Goal: Register for event/course

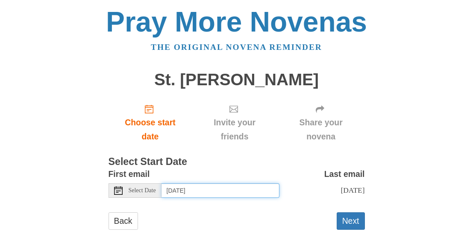
click at [181, 194] on input "Friday, August 29th" at bounding box center [220, 191] width 118 height 15
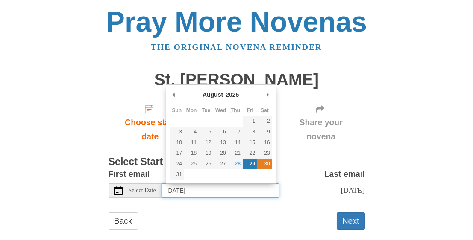
type input "Saturday, August 30th"
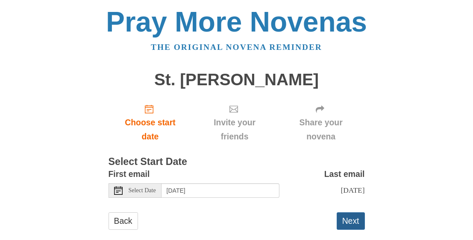
click at [354, 230] on button "Next" at bounding box center [350, 222] width 28 height 18
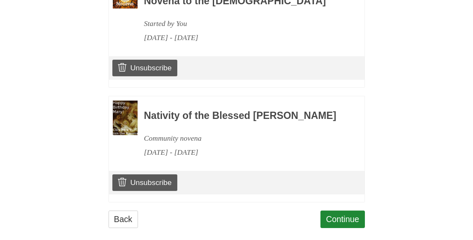
scroll to position [462, 0]
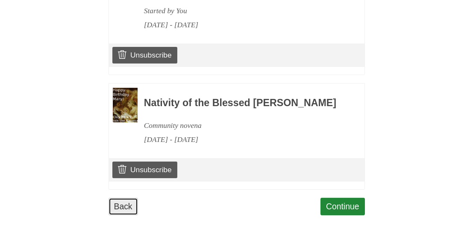
click at [111, 208] on link "Back" at bounding box center [122, 207] width 29 height 18
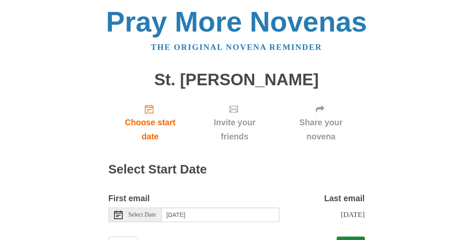
click at [111, 209] on div "Select Date" at bounding box center [134, 215] width 53 height 15
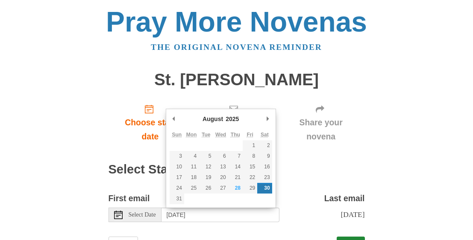
click at [111, 208] on div "Select Date" at bounding box center [134, 215] width 53 height 15
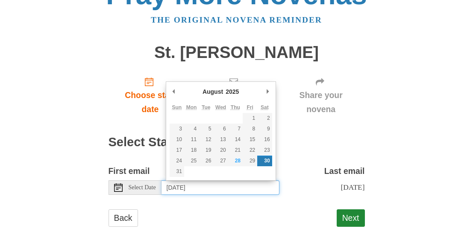
scroll to position [46, 0]
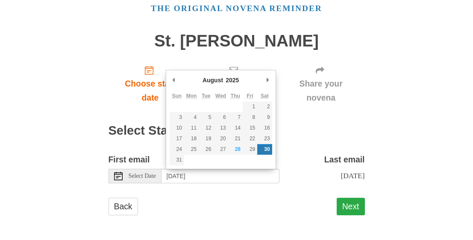
click at [343, 206] on button "Next" at bounding box center [350, 207] width 28 height 18
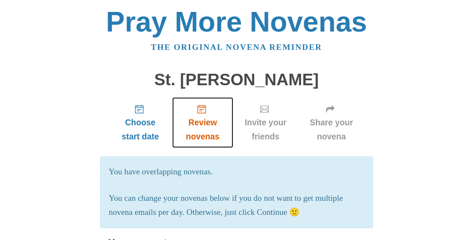
click at [202, 111] on icon "Review novenas" at bounding box center [201, 109] width 9 height 9
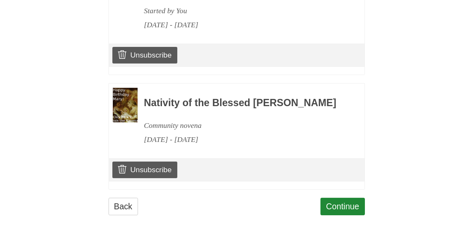
scroll to position [462, 0]
click at [339, 210] on link "Continue" at bounding box center [342, 207] width 44 height 18
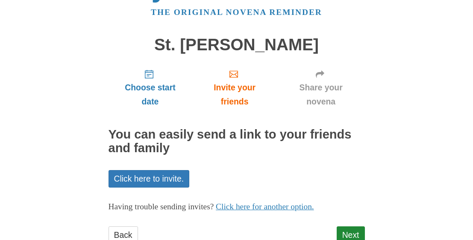
scroll to position [63, 0]
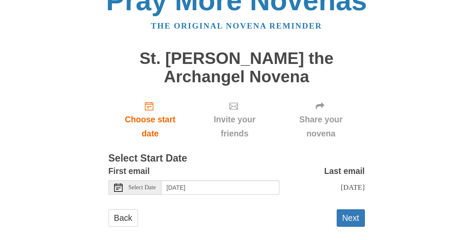
scroll to position [32, 0]
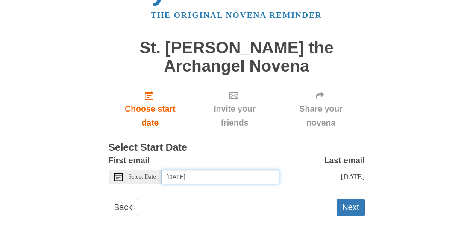
click at [225, 178] on input "[DATE]" at bounding box center [220, 177] width 118 height 15
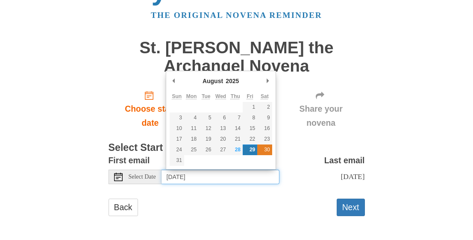
type input "[DATE]"
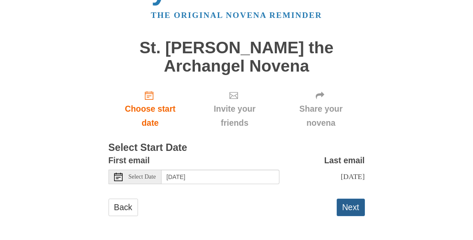
click at [348, 216] on button "Next" at bounding box center [350, 208] width 28 height 18
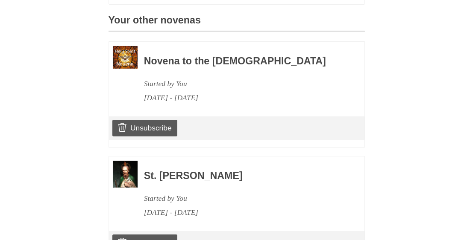
scroll to position [427, 0]
